Goal: Information Seeking & Learning: Learn about a topic

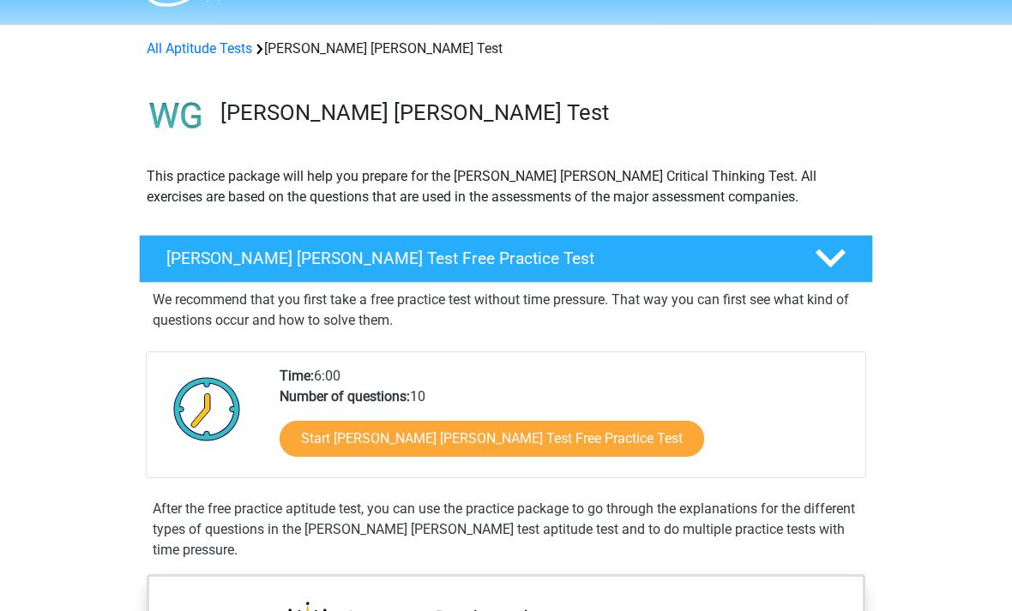
scroll to position [57, 0]
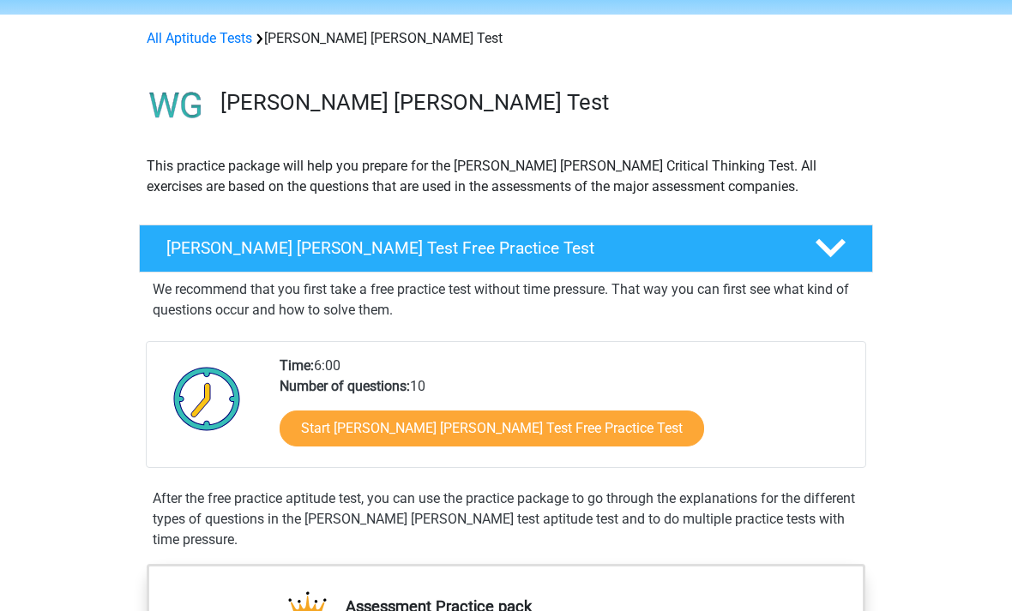
click at [550, 437] on link "Start Watson Glaser Test Free Practice Test" at bounding box center [492, 430] width 425 height 36
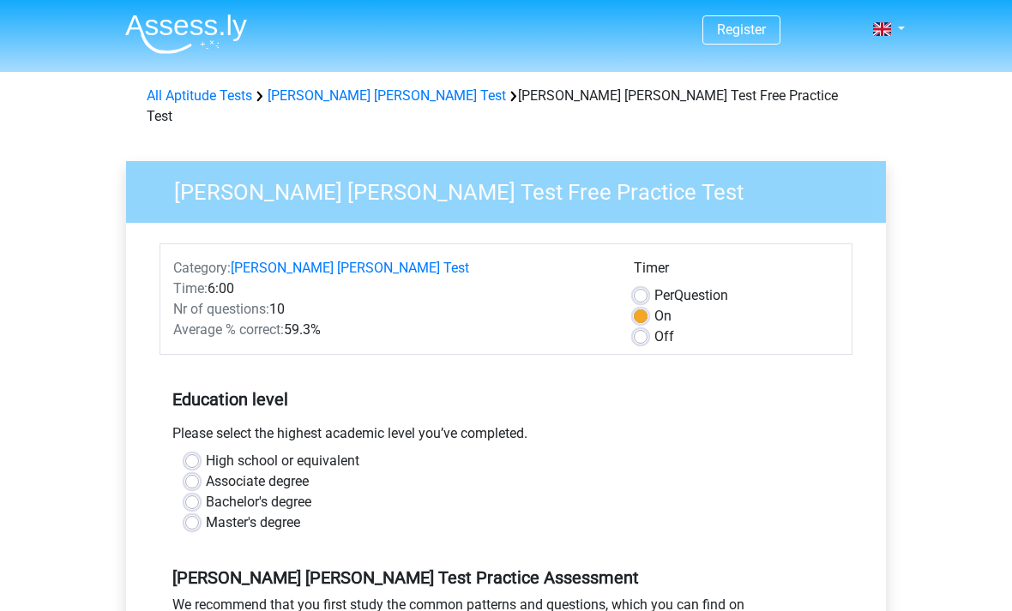
click at [337, 451] on label "High school or equivalent" at bounding box center [283, 461] width 154 height 21
click at [199, 451] on input "High school or equivalent" at bounding box center [192, 459] width 14 height 17
radio input "true"
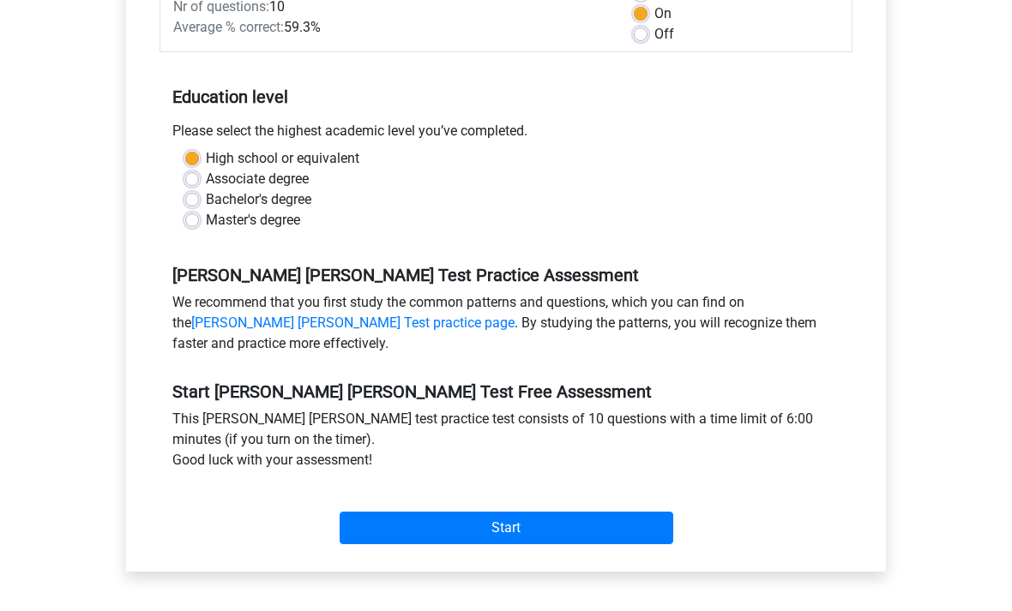
scroll to position [310, 0]
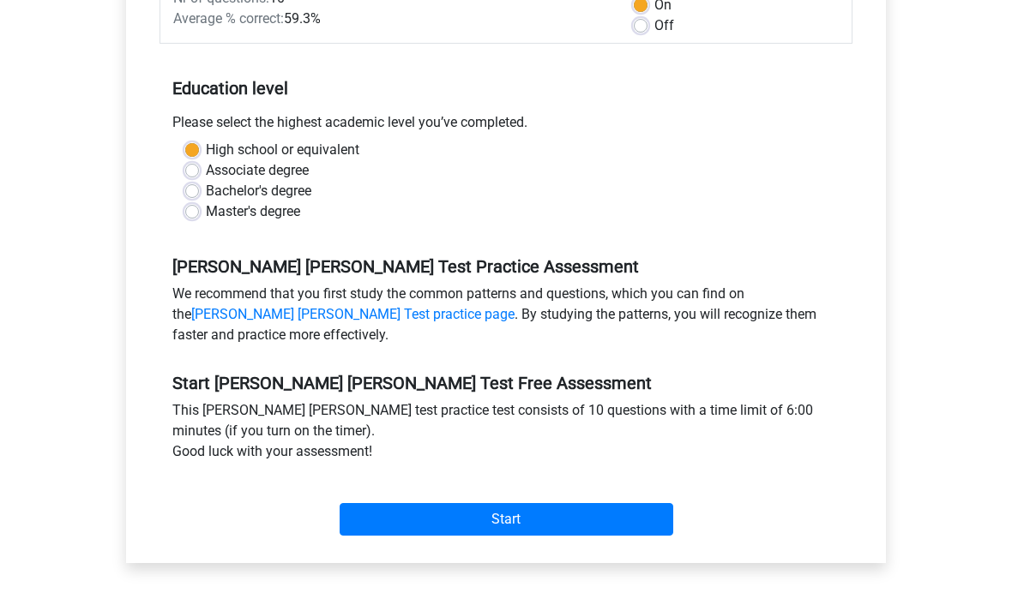
click at [442, 505] on input "Start" at bounding box center [507, 520] width 334 height 33
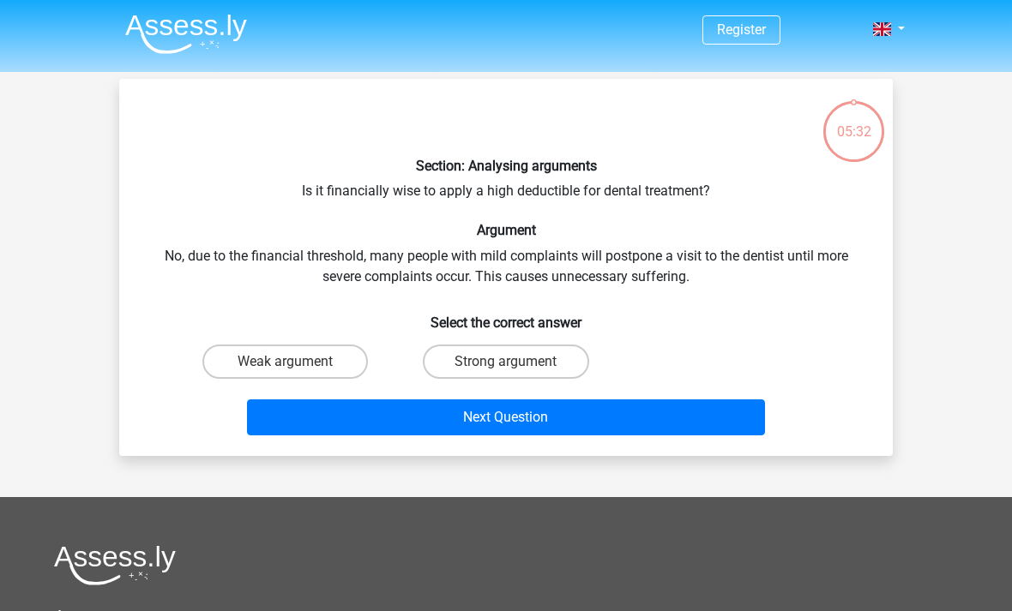
click at [545, 367] on label "Strong argument" at bounding box center [506, 362] width 166 height 34
click at [517, 367] on input "Strong argument" at bounding box center [511, 367] width 11 height 11
radio input "true"
click at [569, 425] on button "Next Question" at bounding box center [506, 418] width 519 height 36
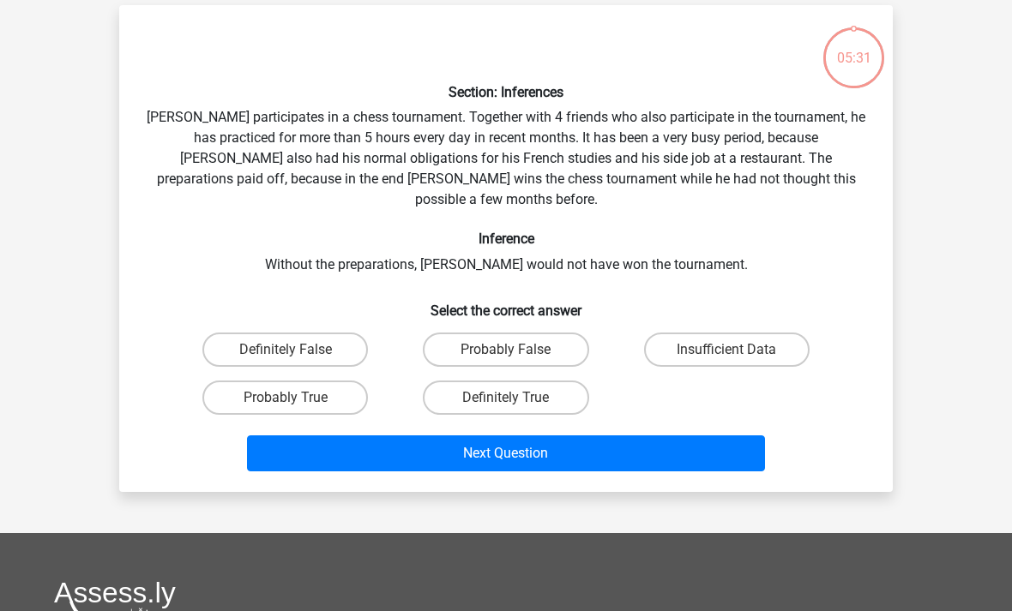
scroll to position [79, 0]
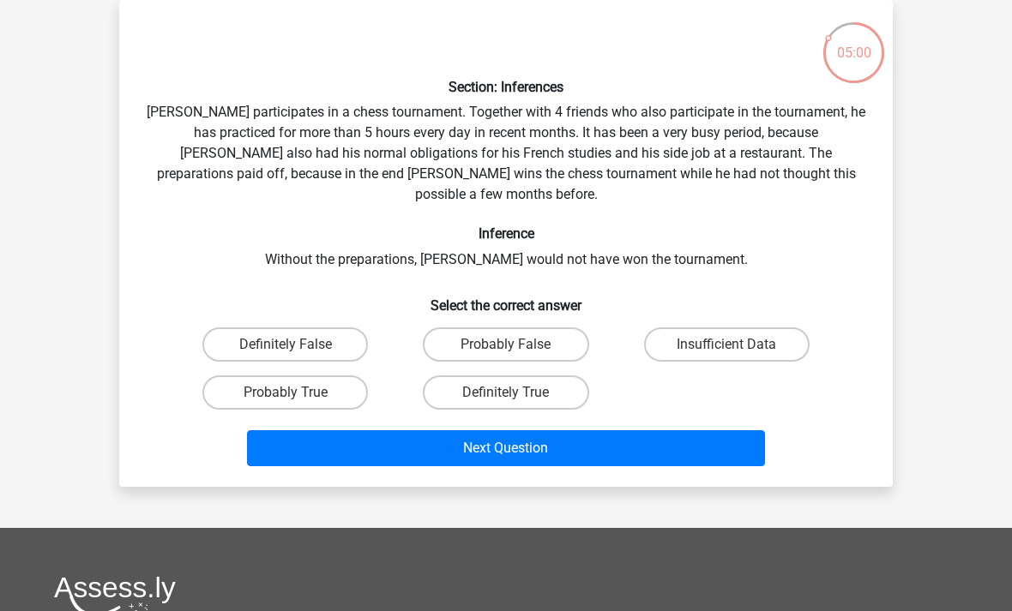
click at [344, 376] on label "Probably True" at bounding box center [285, 393] width 166 height 34
click at [297, 393] on input "Probably True" at bounding box center [291, 398] width 11 height 11
radio input "true"
click at [522, 376] on label "Definitely True" at bounding box center [506, 393] width 166 height 34
click at [517, 393] on input "Definitely True" at bounding box center [511, 398] width 11 height 11
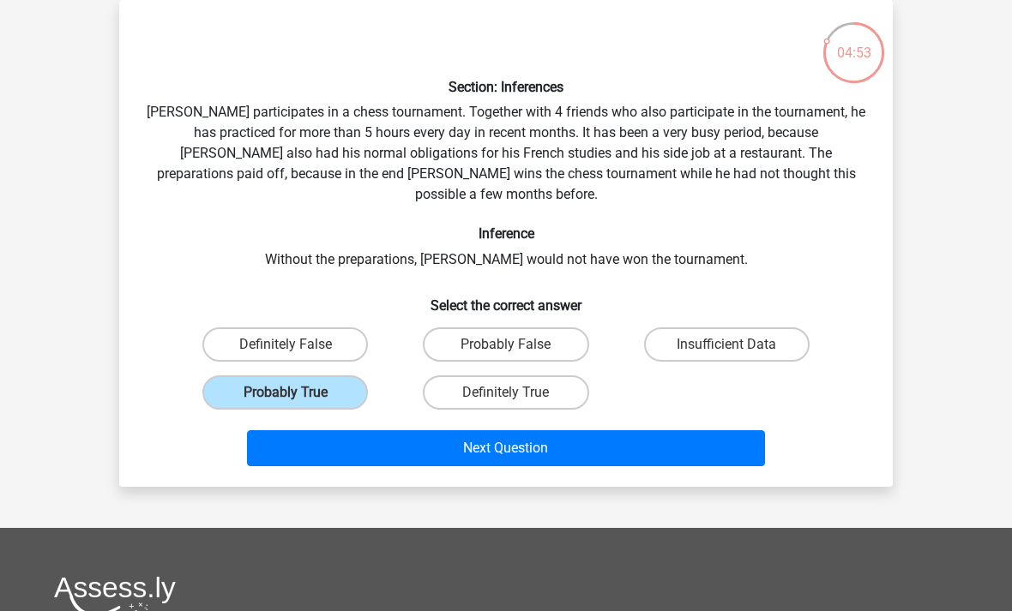
radio input "true"
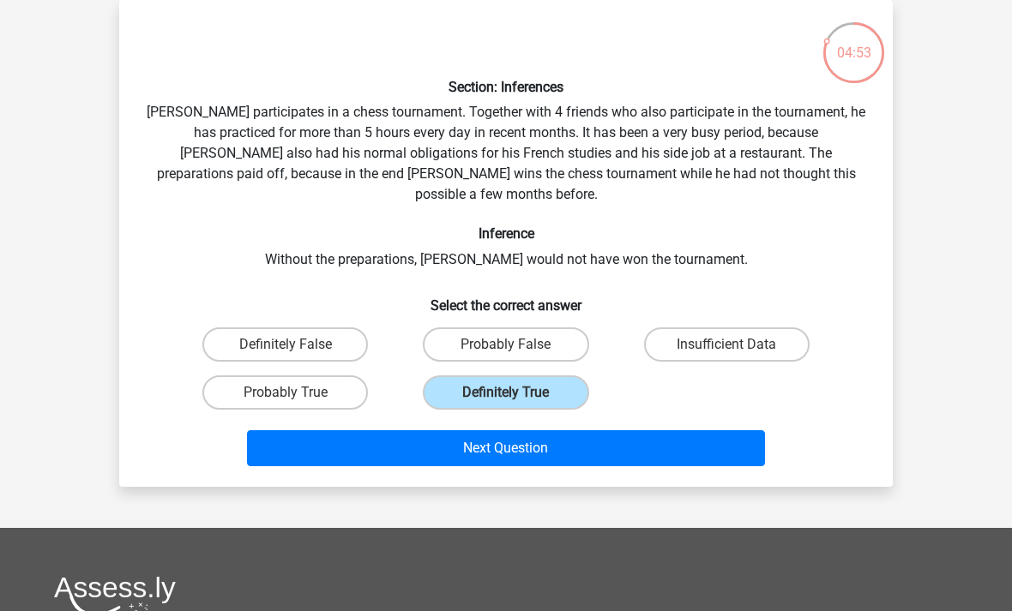
click at [521, 431] on button "Next Question" at bounding box center [506, 449] width 519 height 36
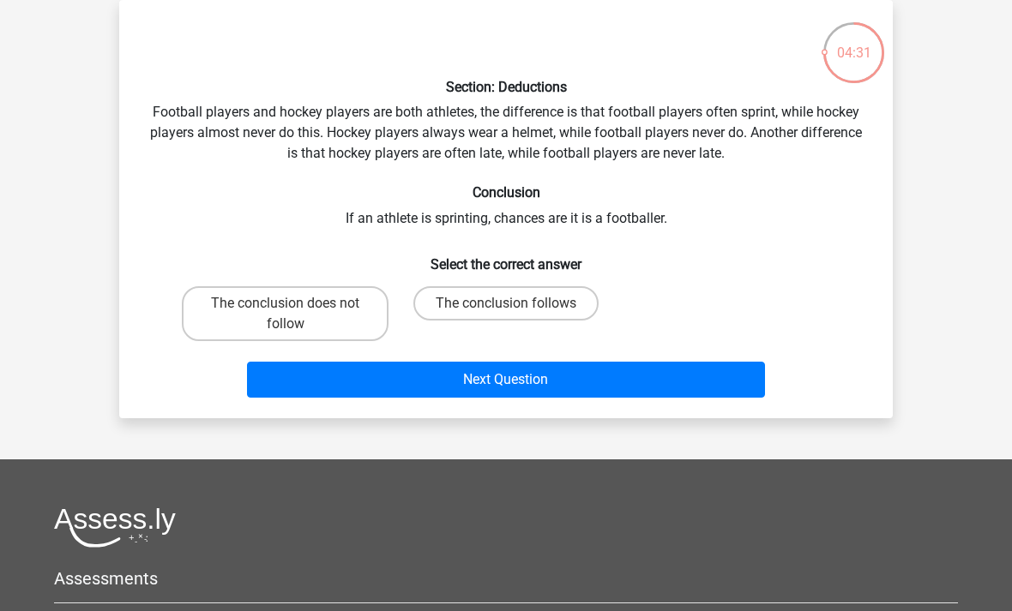
click at [535, 304] on label "The conclusion follows" at bounding box center [505, 303] width 185 height 34
click at [517, 304] on input "The conclusion follows" at bounding box center [511, 309] width 11 height 11
radio input "true"
click at [532, 376] on button "Next Question" at bounding box center [506, 380] width 519 height 36
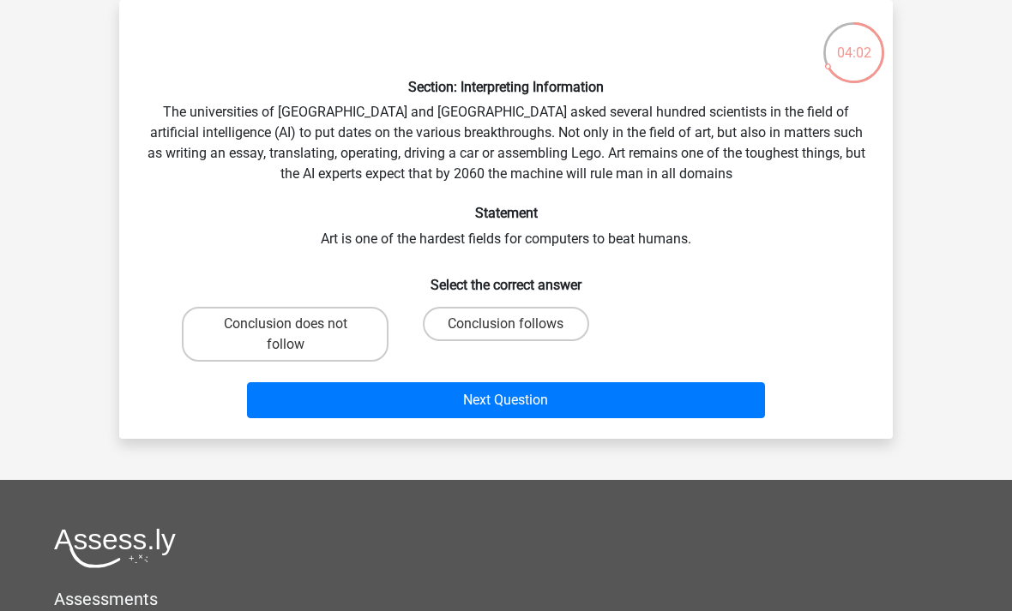
click at [541, 333] on label "Conclusion follows" at bounding box center [506, 324] width 166 height 34
click at [517, 333] on input "Conclusion follows" at bounding box center [511, 329] width 11 height 11
radio input "true"
click at [512, 391] on button "Next Question" at bounding box center [506, 400] width 519 height 36
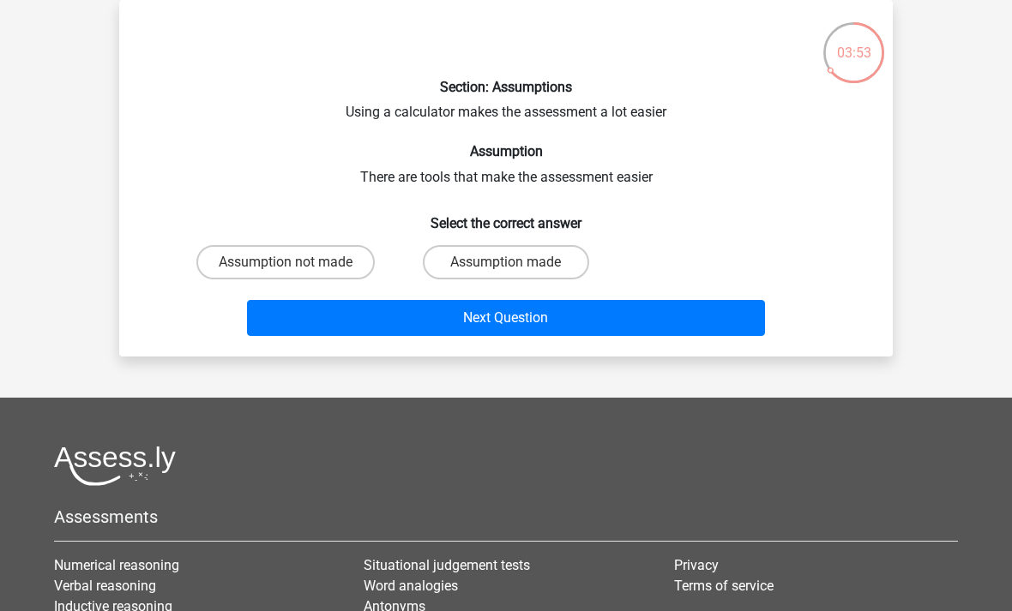
click at [506, 263] on label "Assumption made" at bounding box center [506, 262] width 166 height 34
click at [506, 263] on input "Assumption made" at bounding box center [511, 267] width 11 height 11
radio input "true"
click at [531, 316] on button "Next Question" at bounding box center [506, 318] width 519 height 36
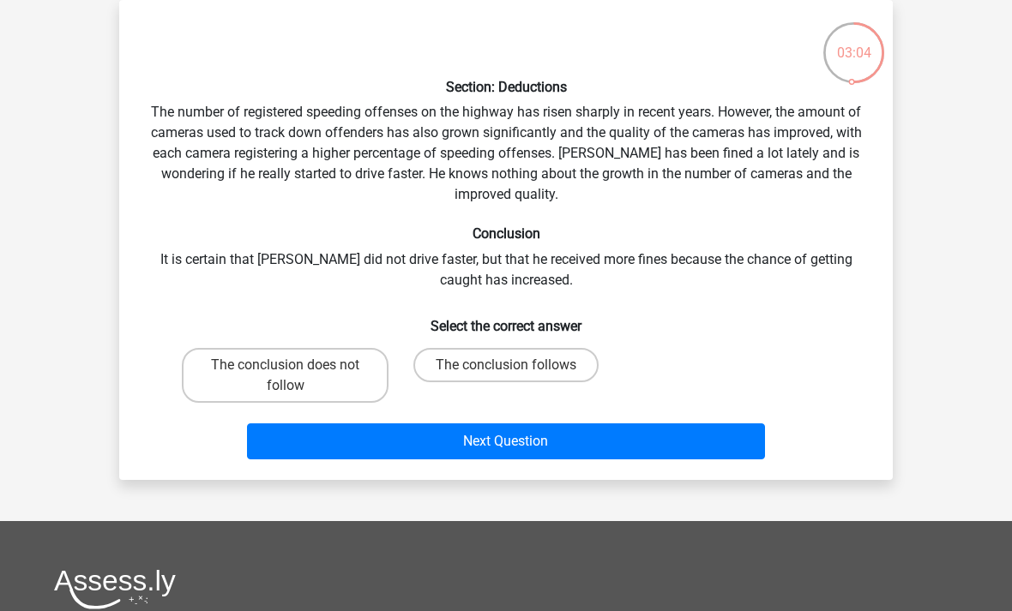
click at [485, 377] on label "The conclusion follows" at bounding box center [505, 365] width 185 height 34
click at [506, 376] on input "The conclusion follows" at bounding box center [511, 370] width 11 height 11
radio input "true"
click at [497, 458] on button "Next Question" at bounding box center [506, 442] width 519 height 36
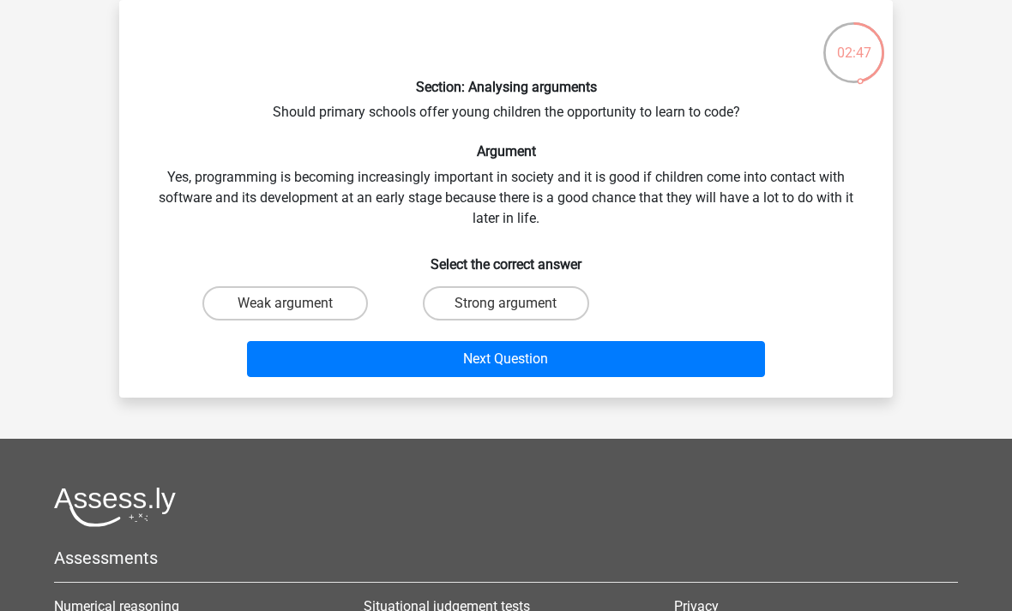
click at [534, 312] on label "Strong argument" at bounding box center [506, 303] width 166 height 34
click at [517, 312] on input "Strong argument" at bounding box center [511, 309] width 11 height 11
radio input "true"
click at [541, 356] on button "Next Question" at bounding box center [506, 359] width 519 height 36
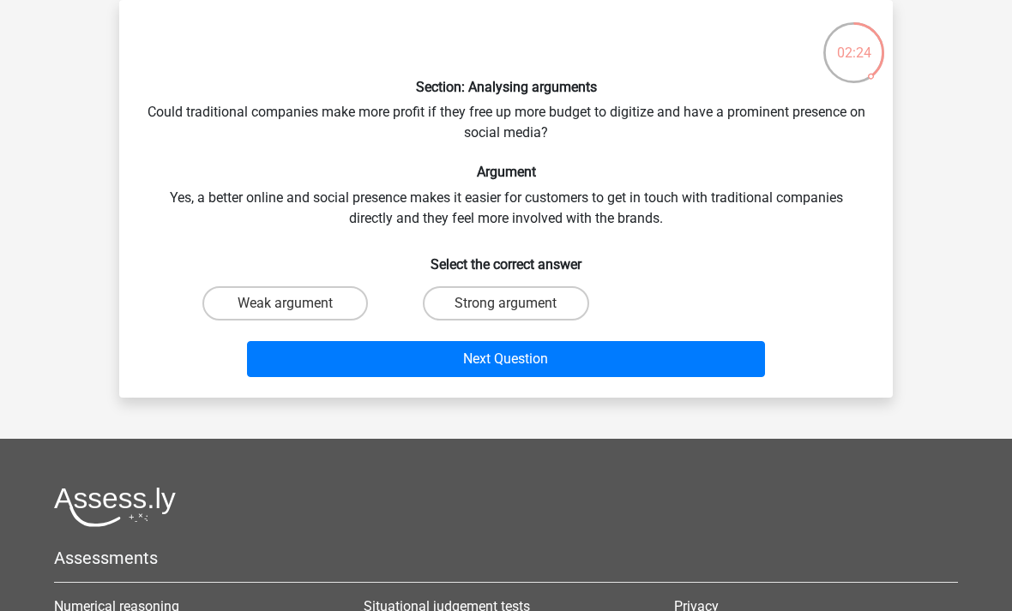
click at [545, 334] on div "Next Question" at bounding box center [506, 356] width 719 height 57
click at [530, 313] on label "Strong argument" at bounding box center [506, 303] width 166 height 34
click at [517, 313] on input "Strong argument" at bounding box center [511, 309] width 11 height 11
radio input "true"
click at [543, 366] on button "Next Question" at bounding box center [506, 359] width 519 height 36
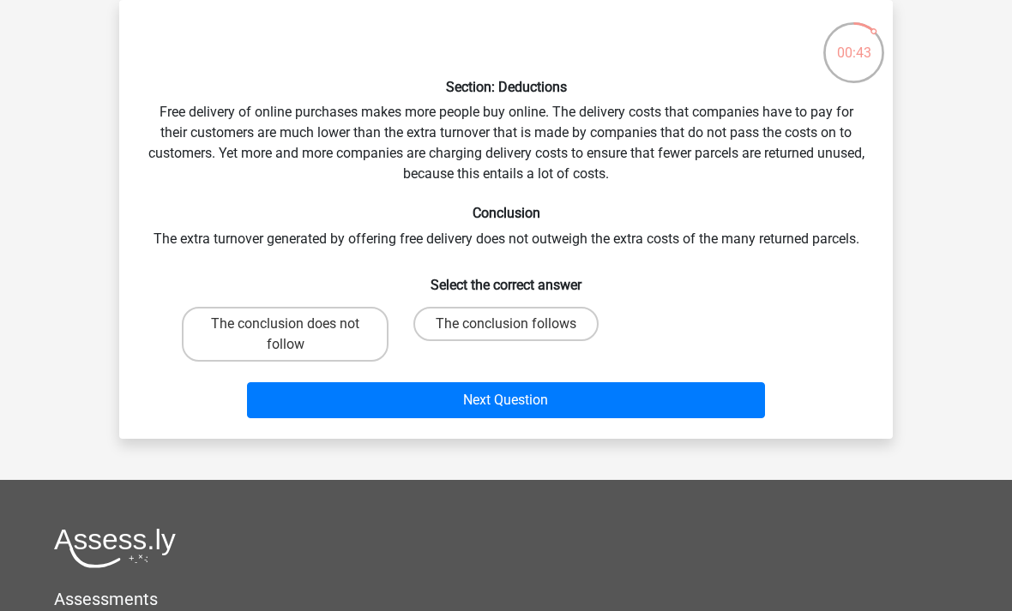
click at [474, 330] on label "The conclusion follows" at bounding box center [505, 324] width 185 height 34
click at [506, 330] on input "The conclusion follows" at bounding box center [511, 329] width 11 height 11
radio input "true"
click at [610, 401] on button "Next Question" at bounding box center [506, 400] width 519 height 36
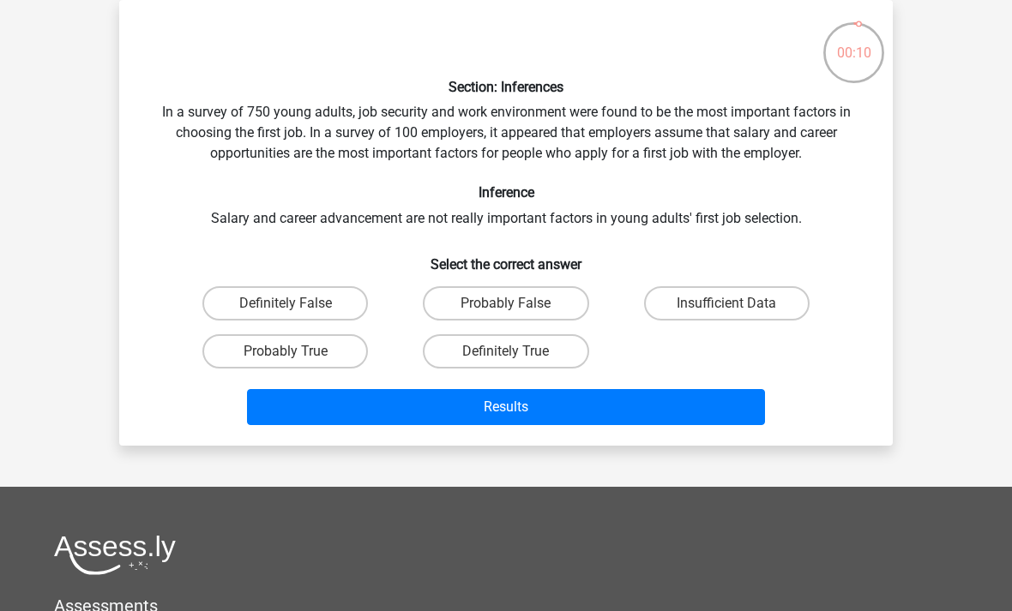
click at [336, 341] on label "Probably True" at bounding box center [285, 351] width 166 height 34
click at [297, 352] on input "Probably True" at bounding box center [291, 357] width 11 height 11
radio input "true"
click at [593, 407] on button "Results" at bounding box center [506, 407] width 519 height 36
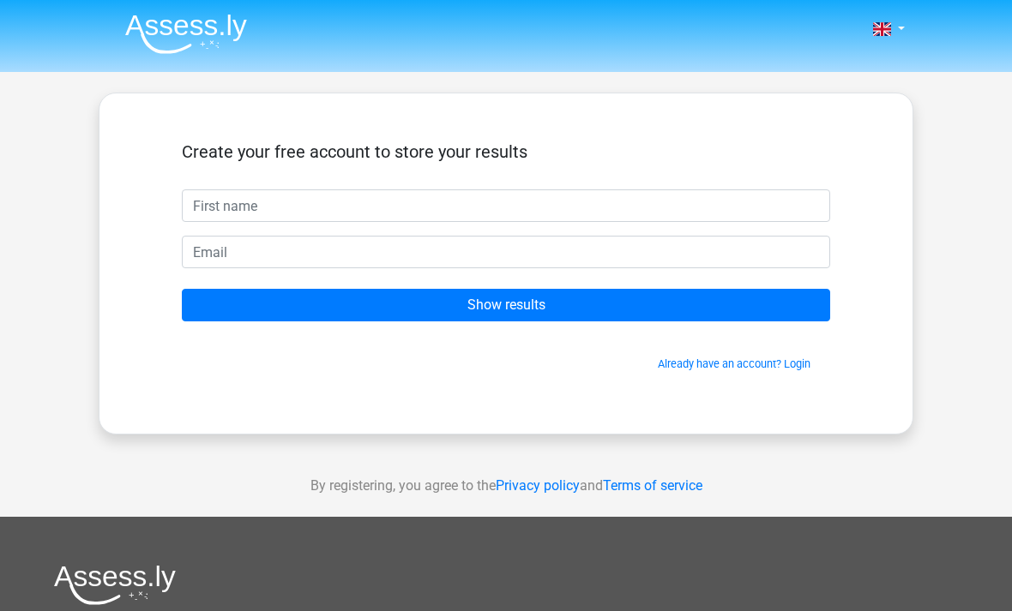
click at [651, 210] on input "text" at bounding box center [506, 206] width 648 height 33
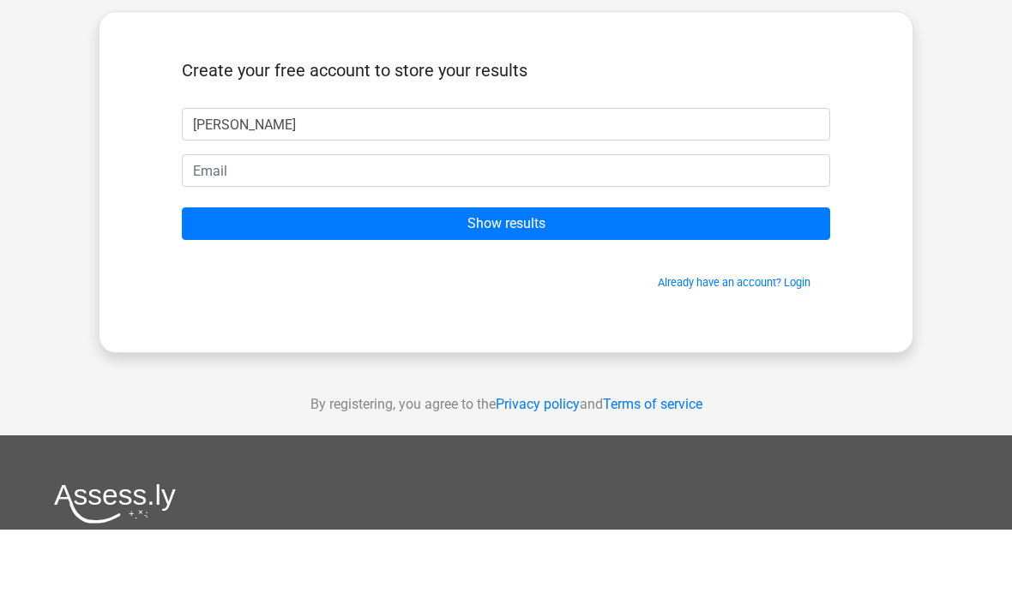
type input "Avery"
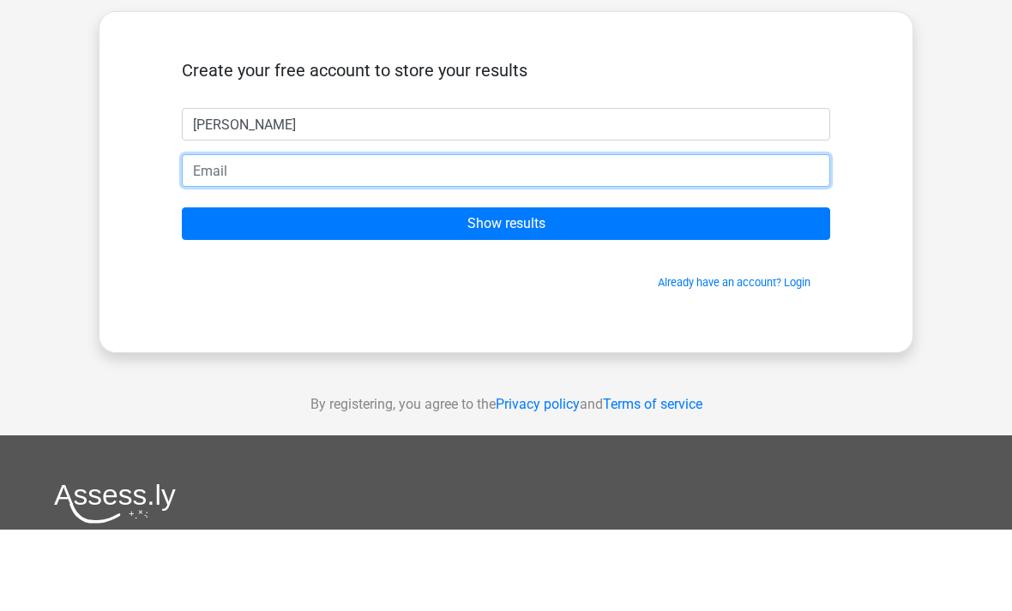
click at [599, 236] on input "email" at bounding box center [506, 252] width 648 height 33
type input "aw210908aw@outlook.com"
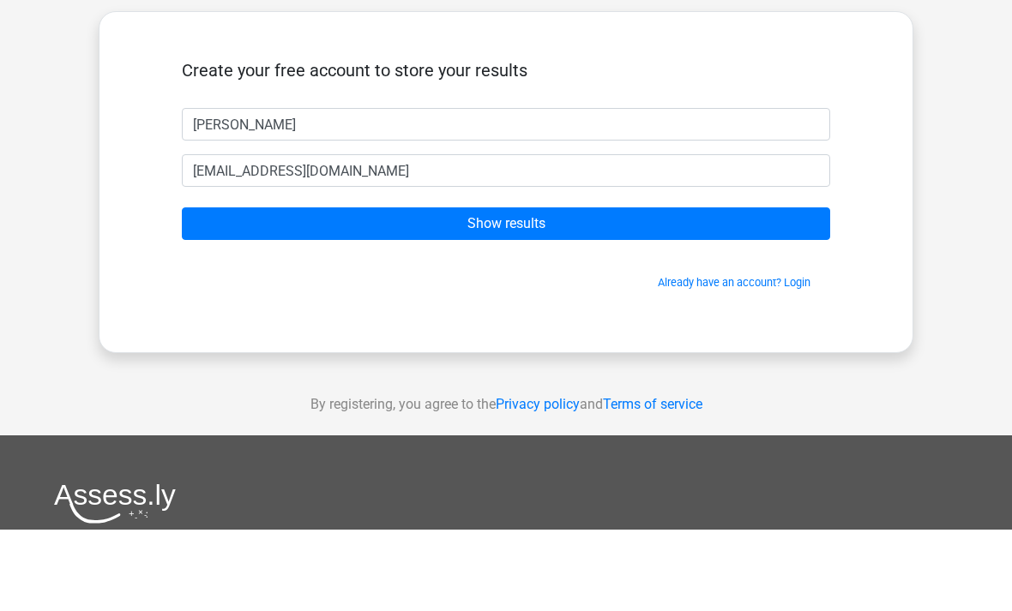
click at [205, 289] on input "Show results" at bounding box center [506, 305] width 648 height 33
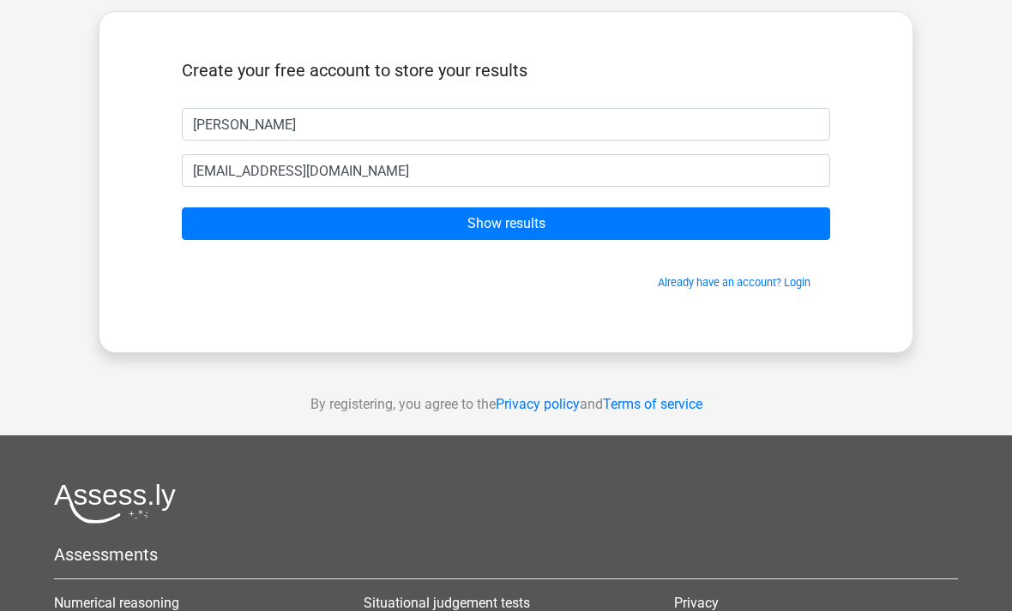
click at [751, 227] on input "Show results" at bounding box center [506, 224] width 648 height 33
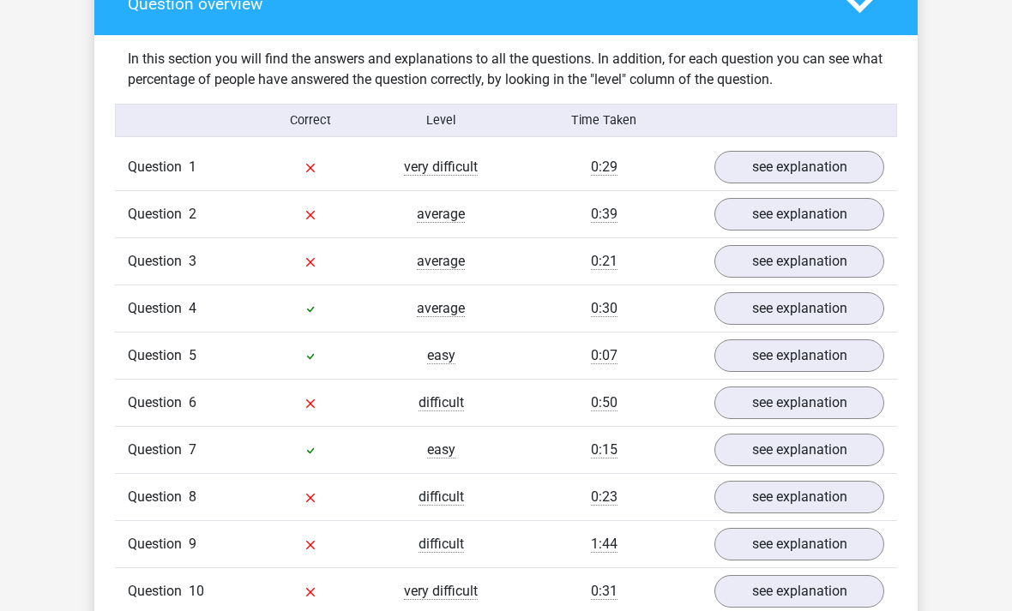
scroll to position [1290, 0]
click at [820, 576] on link "see explanation" at bounding box center [799, 592] width 170 height 33
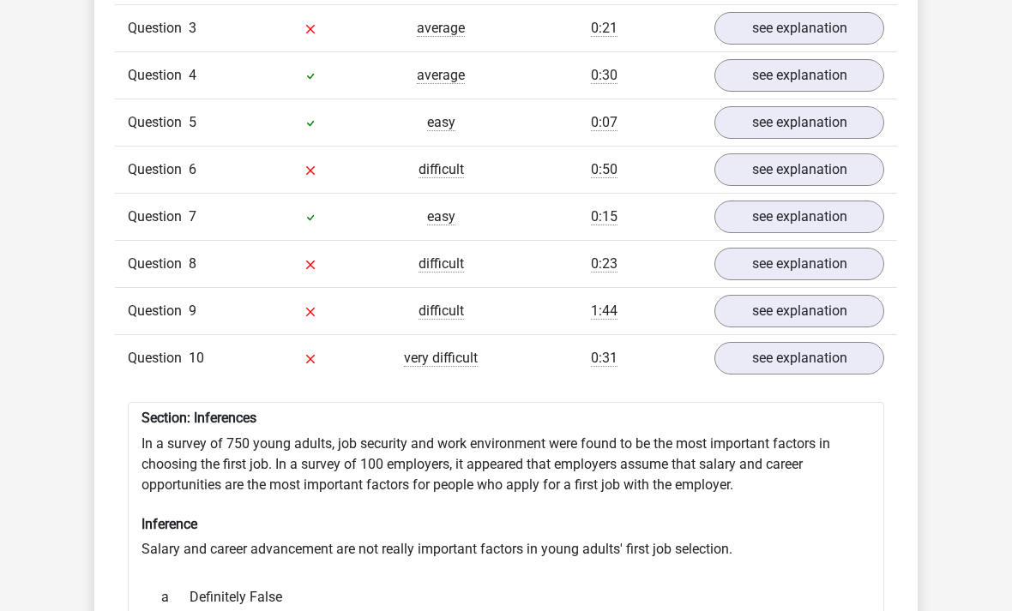
scroll to position [1524, 0]
click at [852, 295] on link "see explanation" at bounding box center [799, 311] width 170 height 33
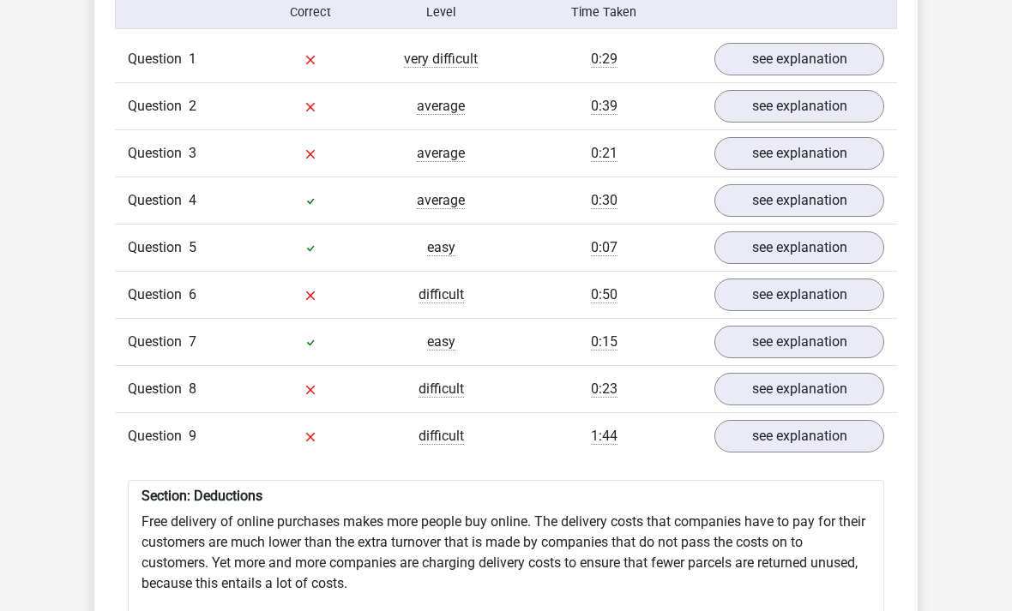
scroll to position [1397, 0]
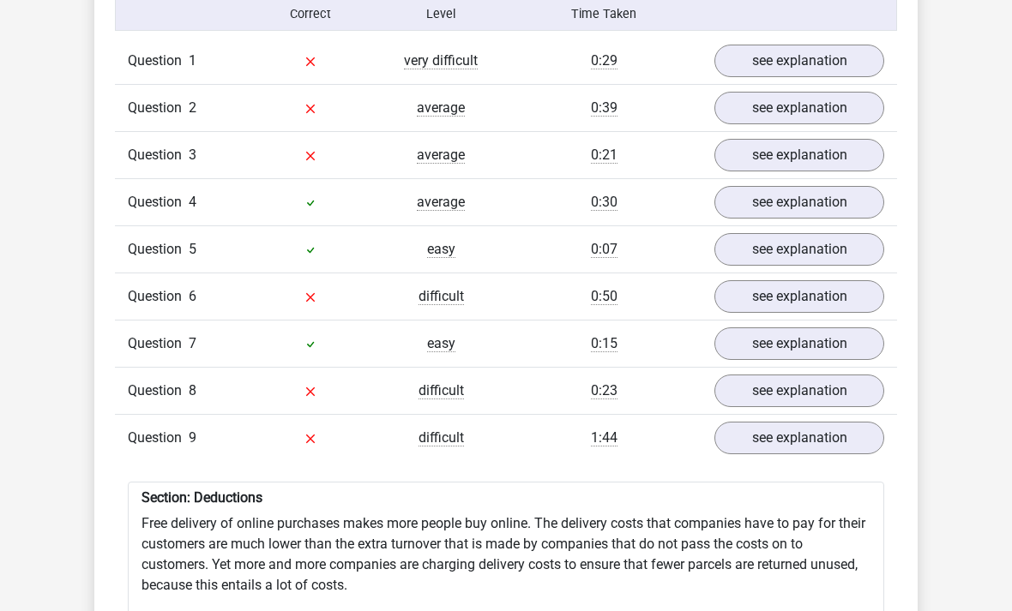
click at [844, 280] on link "see explanation" at bounding box center [799, 296] width 170 height 33
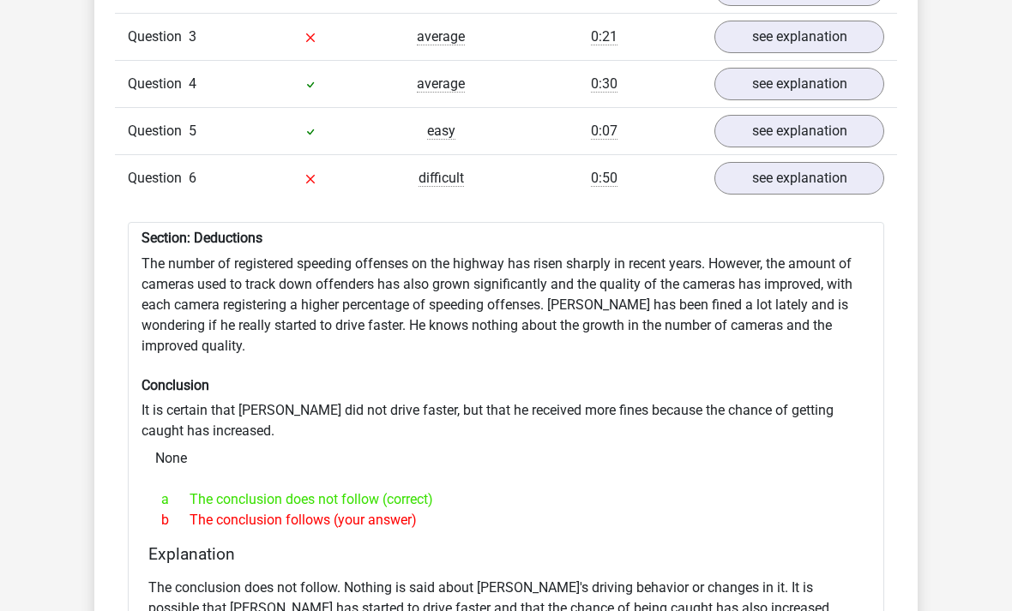
scroll to position [1515, 0]
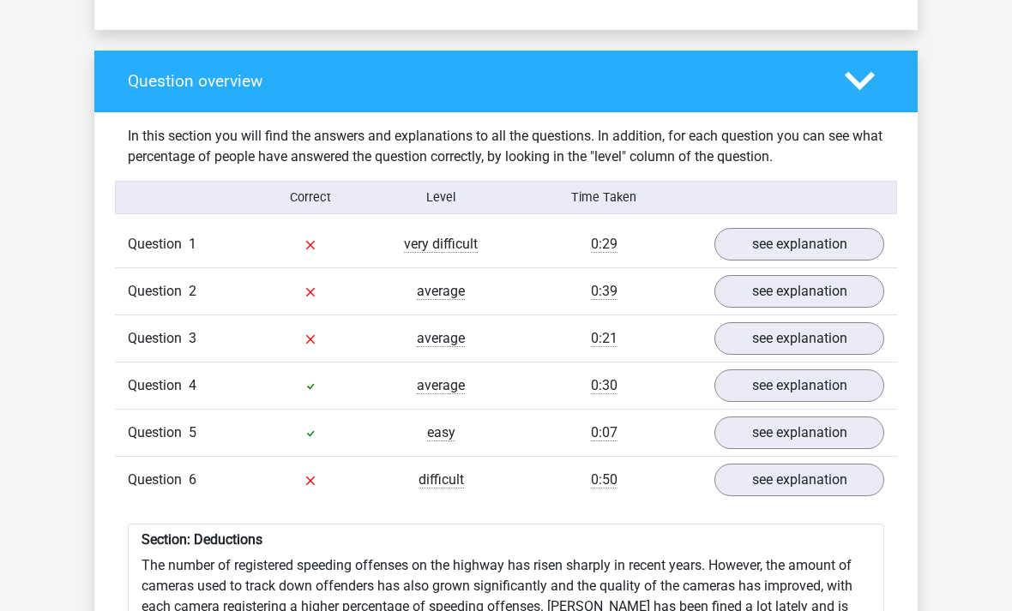
click at [823, 323] on link "see explanation" at bounding box center [799, 339] width 170 height 33
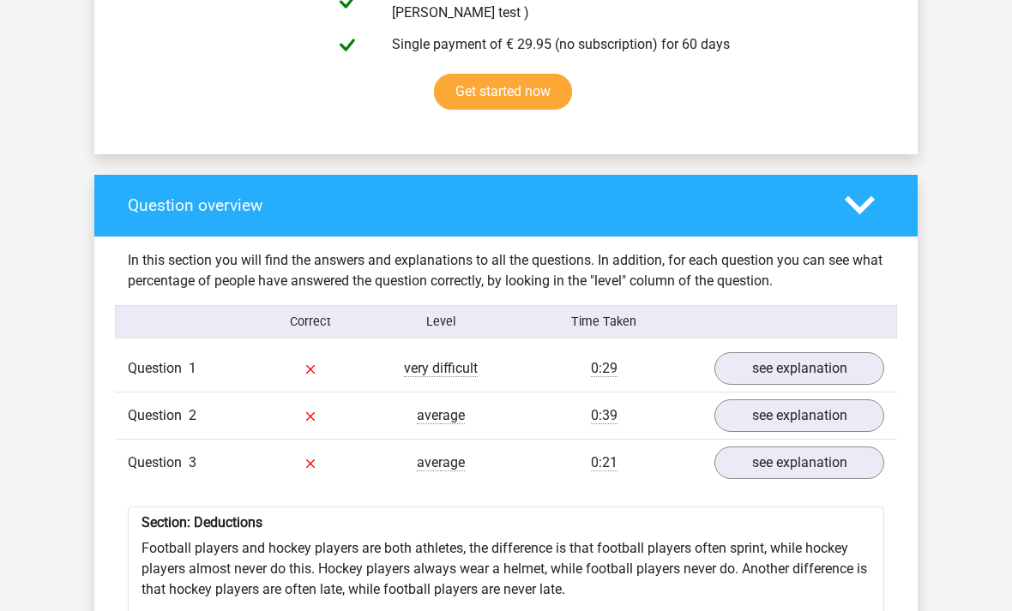
scroll to position [1066, 0]
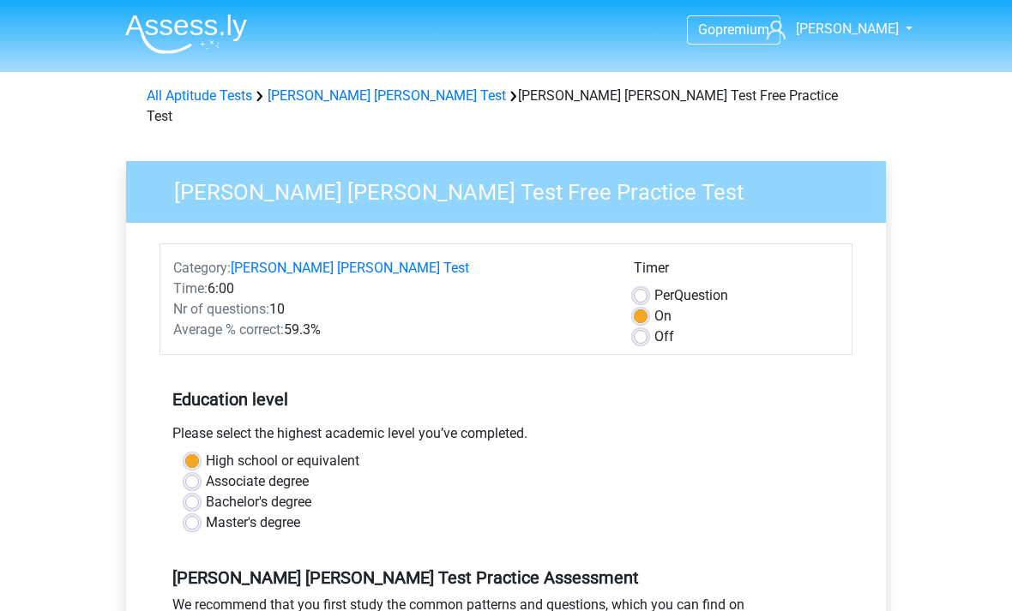
scroll to position [367, 0]
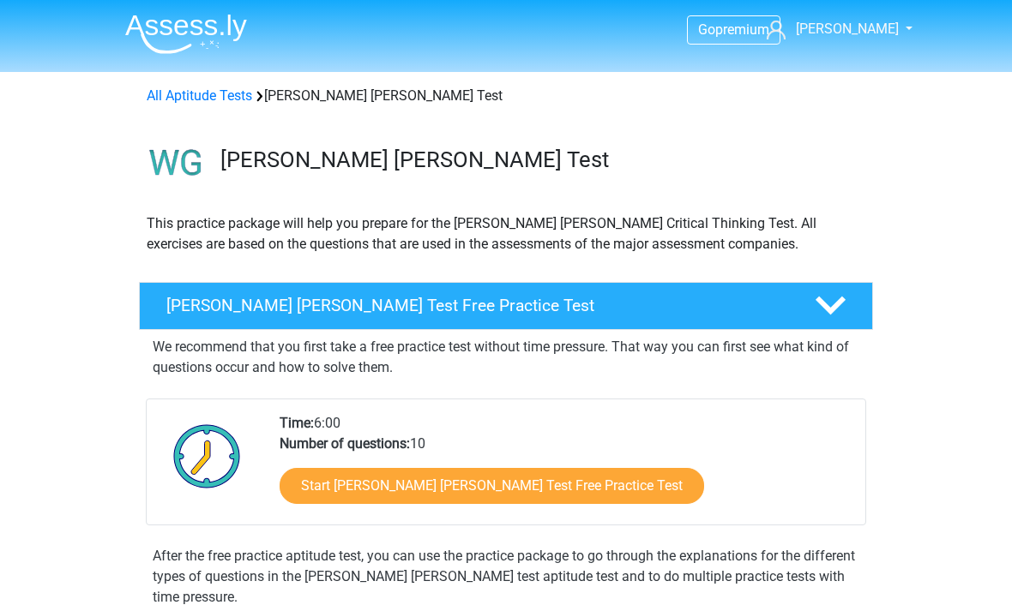
scroll to position [113, 0]
